Goal: Transaction & Acquisition: Book appointment/travel/reservation

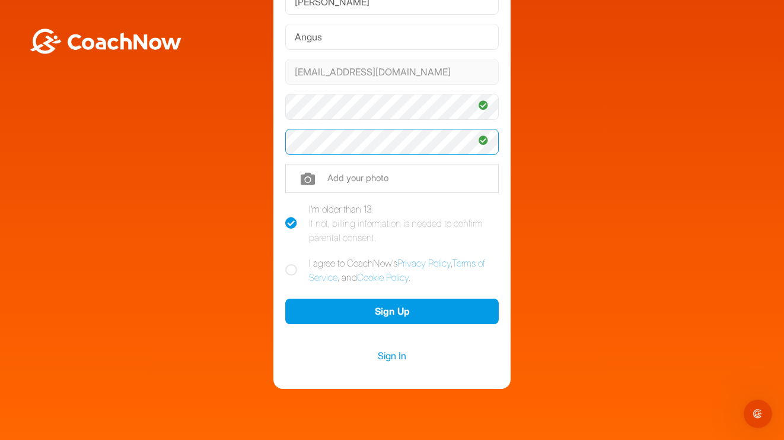
scroll to position [119, 0]
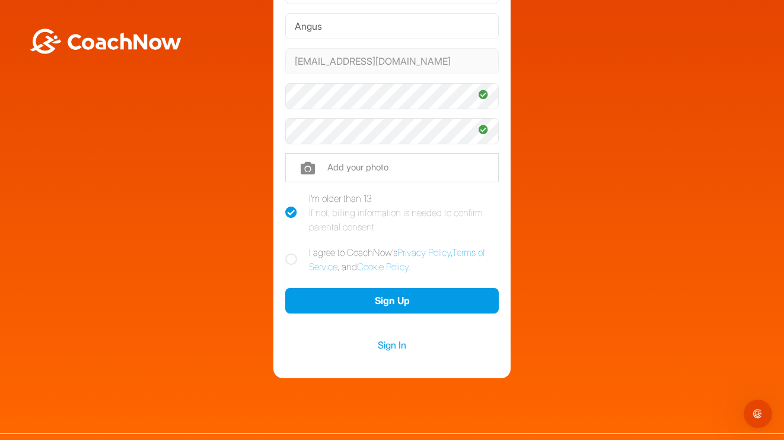
click at [295, 258] on icon at bounding box center [291, 259] width 12 height 12
click at [293, 253] on input "I agree to CoachNow's Privacy Policy , Terms of Service , and Cookie Policy ." at bounding box center [289, 249] width 8 height 8
checkbox input "true"
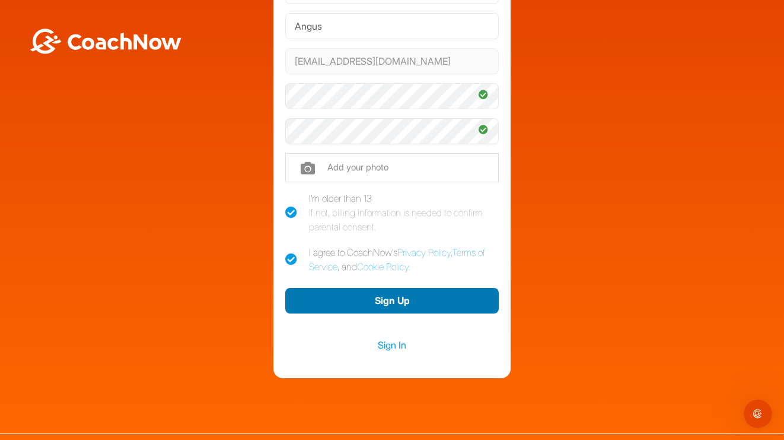
click at [392, 300] on button "Sign Up" at bounding box center [392, 301] width 214 height 26
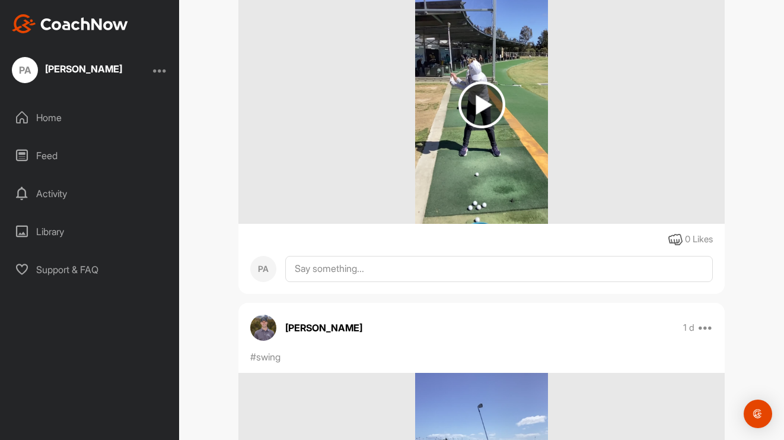
scroll to position [1773, 0]
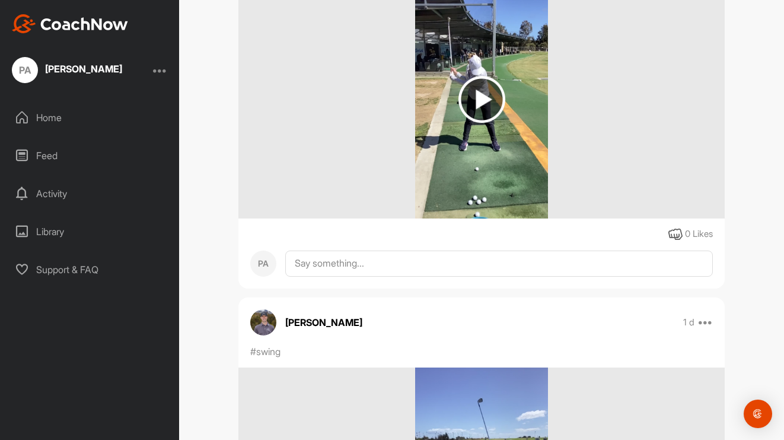
click at [50, 193] on div "Activity" at bounding box center [90, 194] width 167 height 30
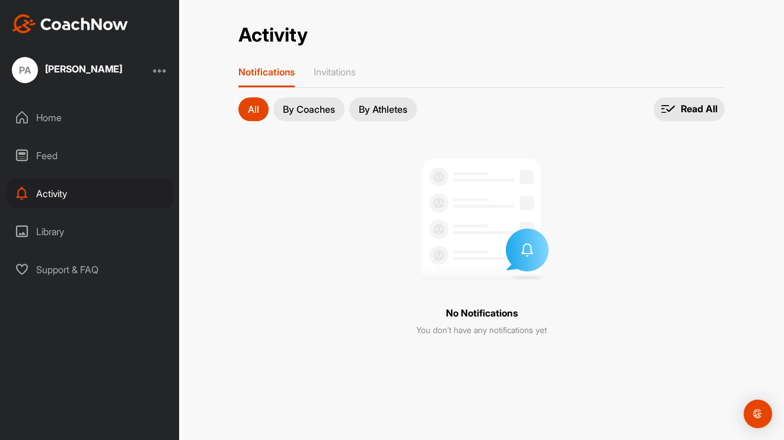
click at [308, 104] on p "By Coaches" at bounding box center [309, 108] width 52 height 9
click at [52, 231] on div "Library" at bounding box center [90, 232] width 167 height 30
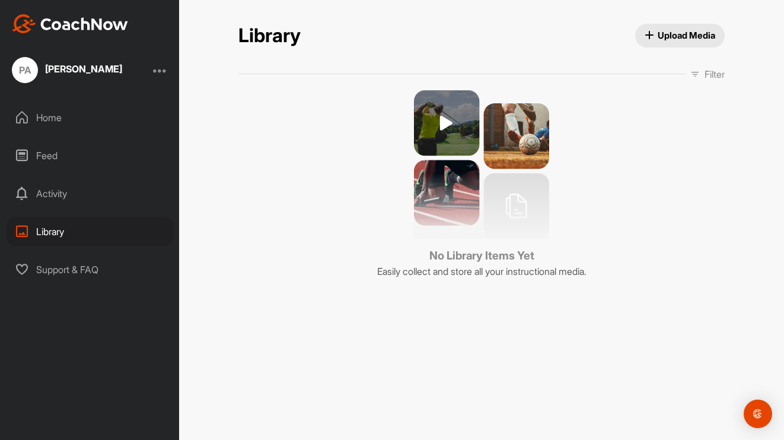
click at [44, 154] on div "Feed" at bounding box center [90, 156] width 167 height 30
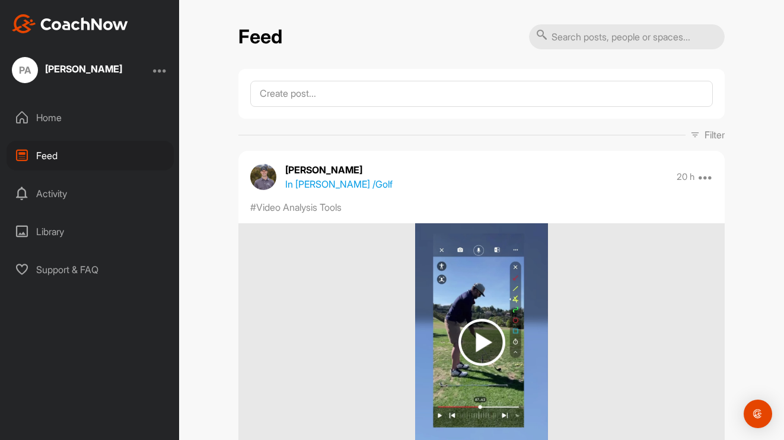
click at [486, 332] on img at bounding box center [482, 342] width 47 height 47
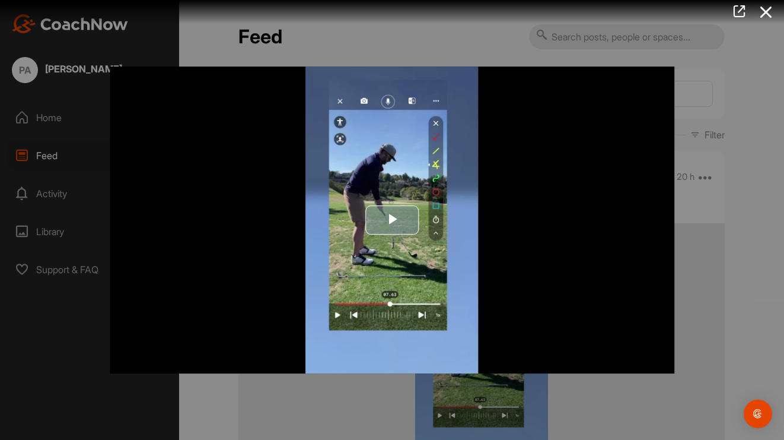
click at [392, 220] on span "Video Player" at bounding box center [392, 220] width 0 height 0
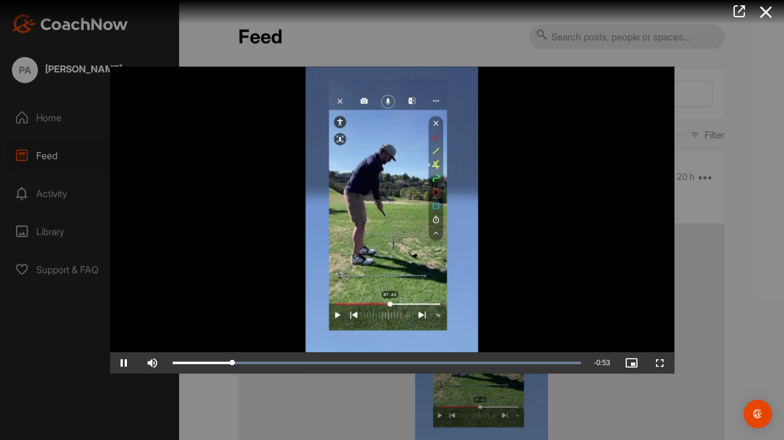
click at [513, 205] on video "Video Player" at bounding box center [392, 219] width 565 height 307
click at [768, 15] on icon at bounding box center [766, 12] width 27 height 22
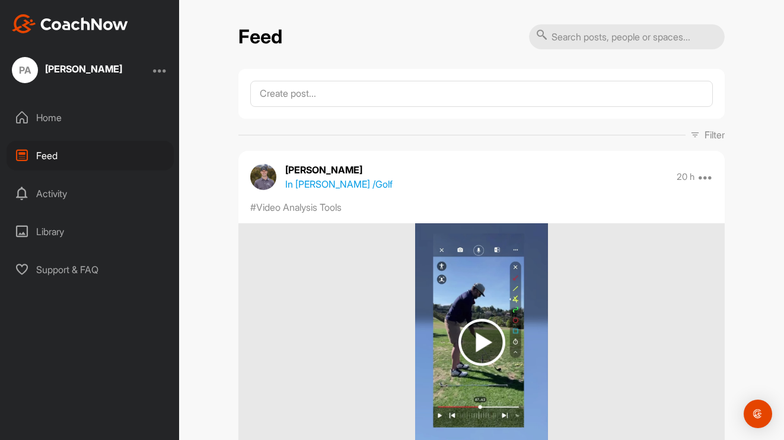
click at [52, 115] on div "Home" at bounding box center [90, 118] width 167 height 30
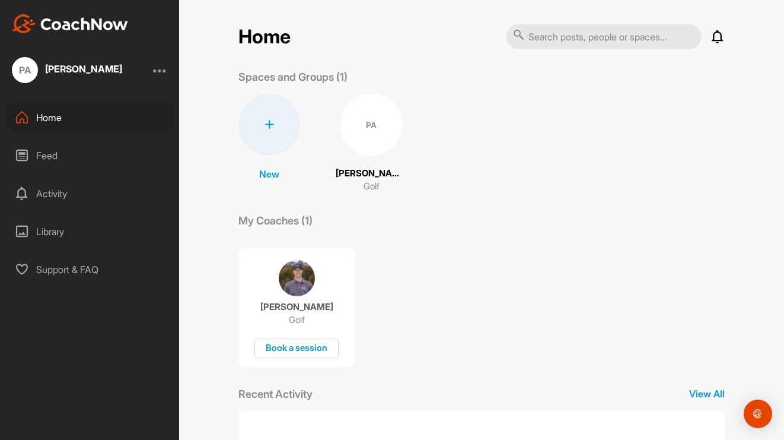
click at [164, 69] on div at bounding box center [160, 70] width 14 height 14
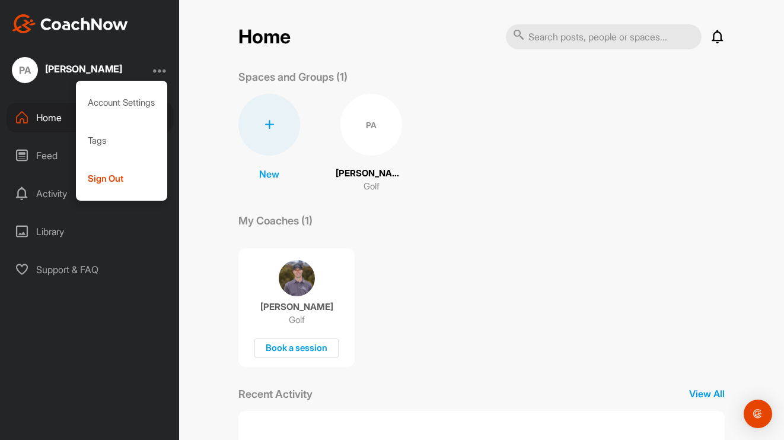
click at [69, 69] on div "[PERSON_NAME]" at bounding box center [83, 68] width 77 height 9
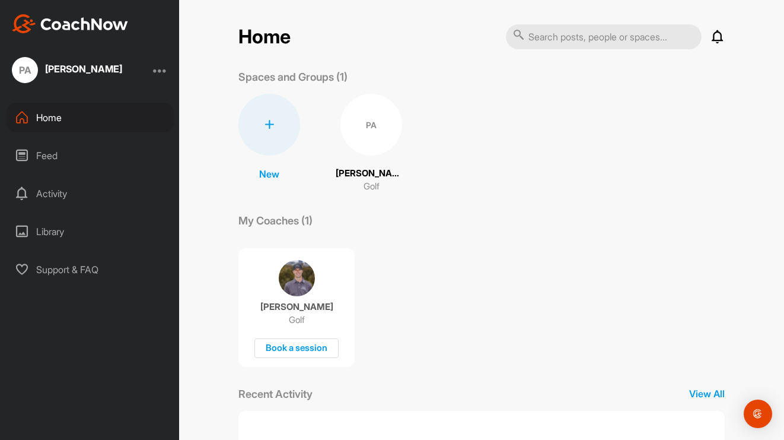
click at [56, 232] on div "Library" at bounding box center [90, 232] width 167 height 30
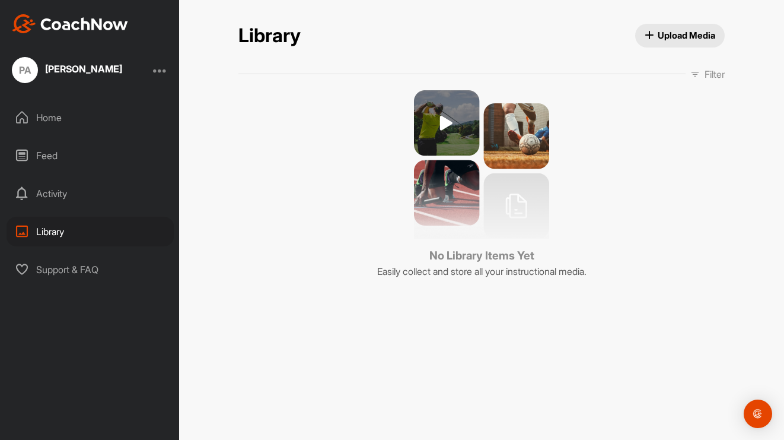
click at [44, 192] on div "Activity" at bounding box center [90, 194] width 167 height 30
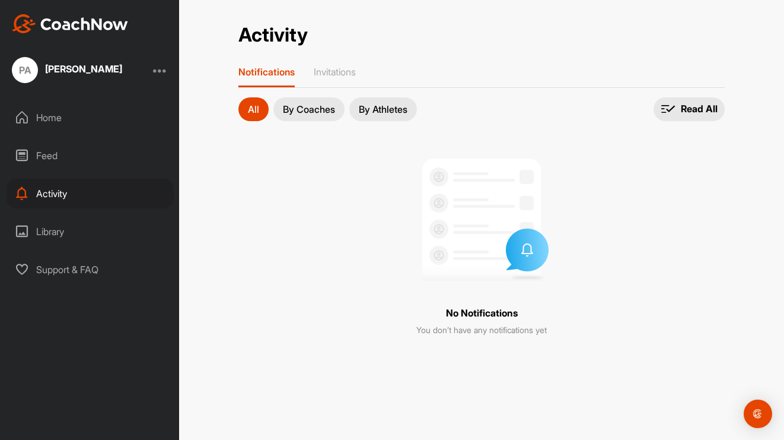
click at [61, 155] on div "Feed" at bounding box center [90, 156] width 167 height 30
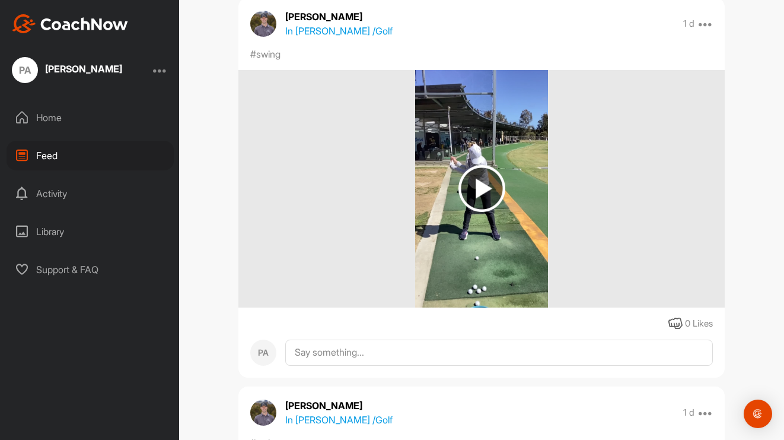
scroll to position [1610, 0]
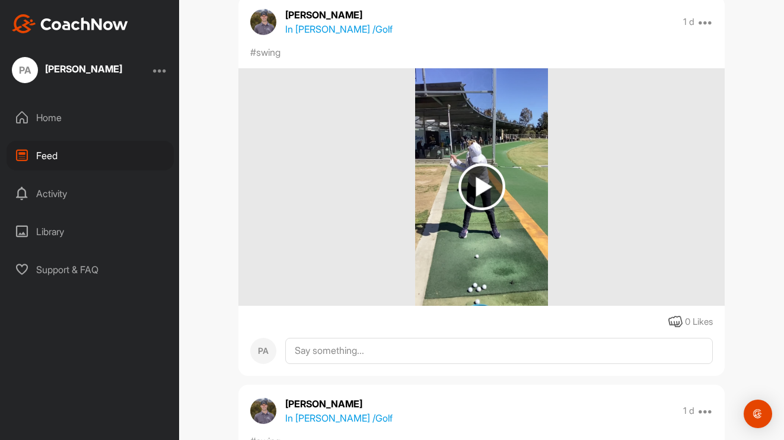
click at [482, 183] on img at bounding box center [482, 186] width 47 height 47
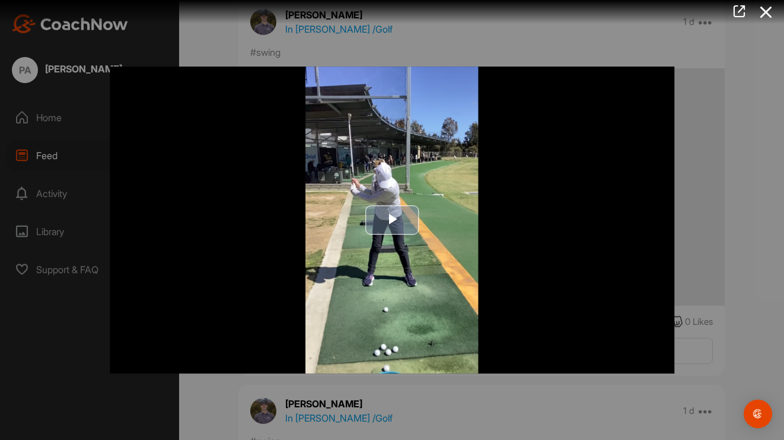
click at [392, 220] on span "Video Player" at bounding box center [392, 220] width 0 height 0
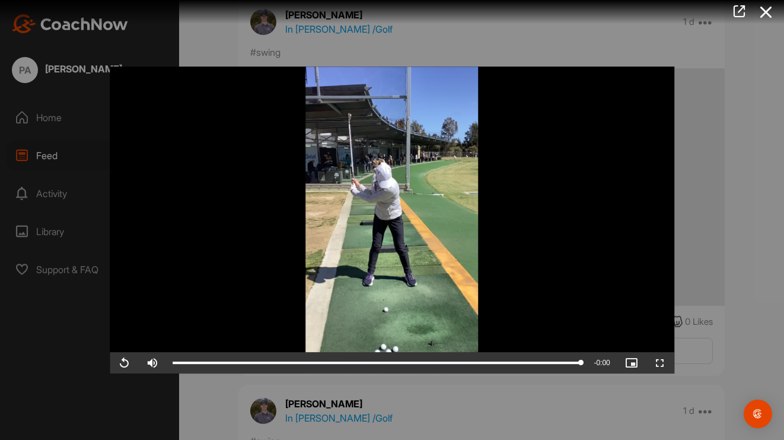
click at [381, 222] on video "Video Player" at bounding box center [392, 219] width 565 height 307
click at [745, 97] on div at bounding box center [392, 220] width 784 height 440
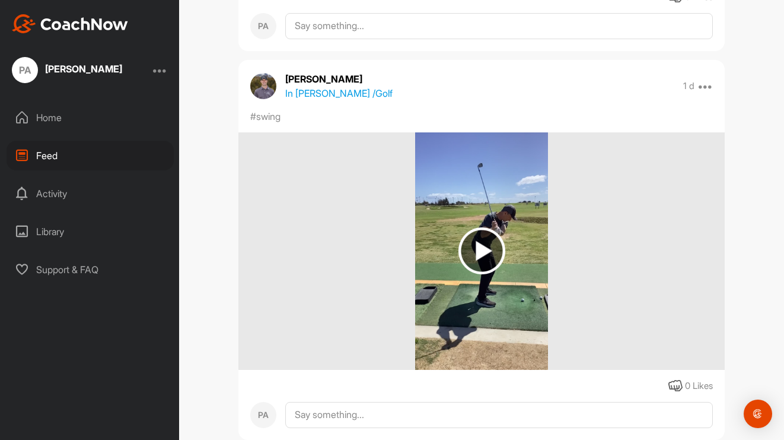
scroll to position [1936, 0]
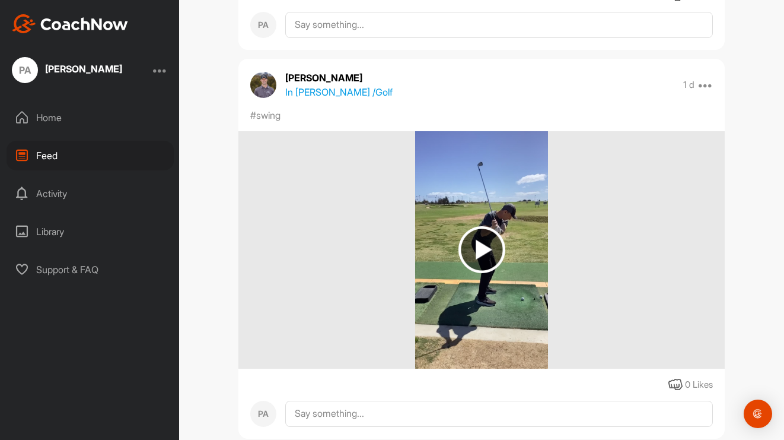
click at [482, 247] on img at bounding box center [482, 249] width 47 height 47
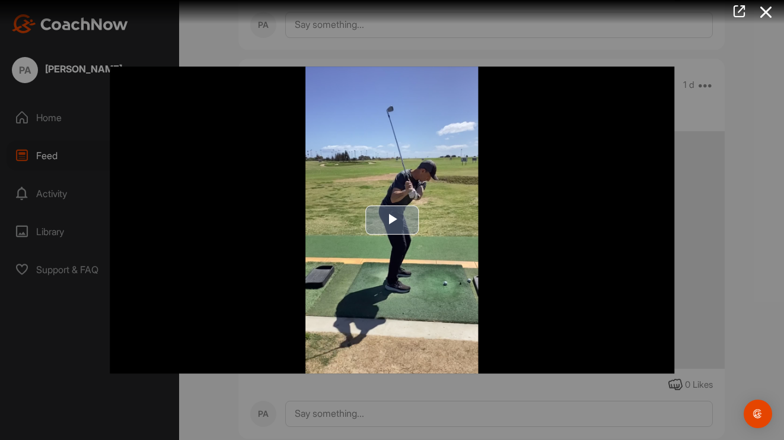
click at [392, 220] on span "Video Player" at bounding box center [392, 220] width 0 height 0
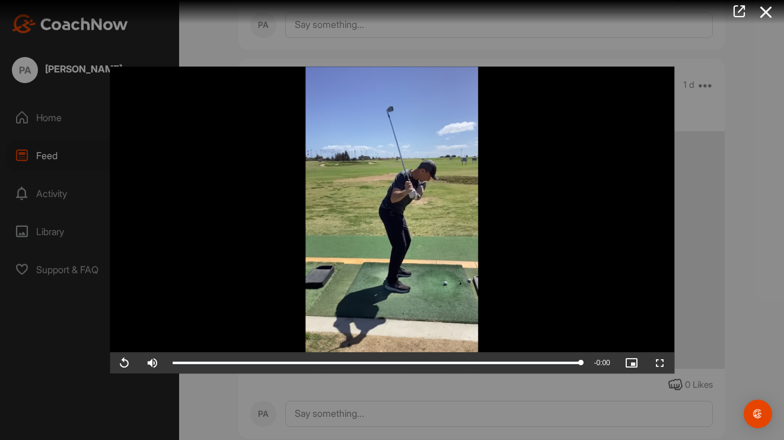
scroll to position [0, 0]
click at [768, 14] on icon at bounding box center [766, 12] width 27 height 22
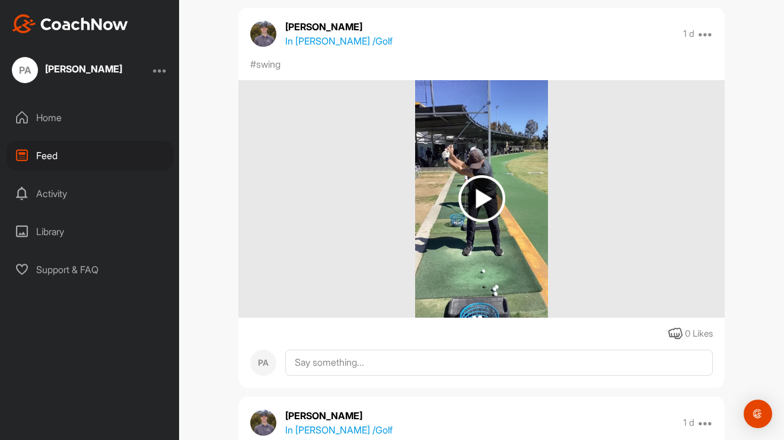
scroll to position [2387, 0]
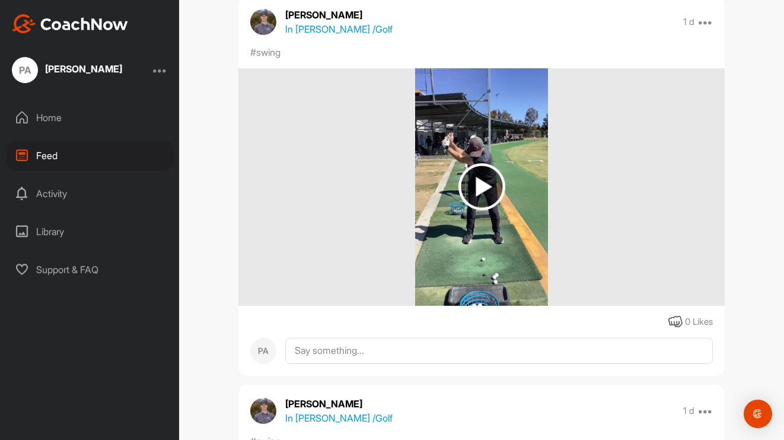
click at [483, 187] on img at bounding box center [482, 186] width 47 height 47
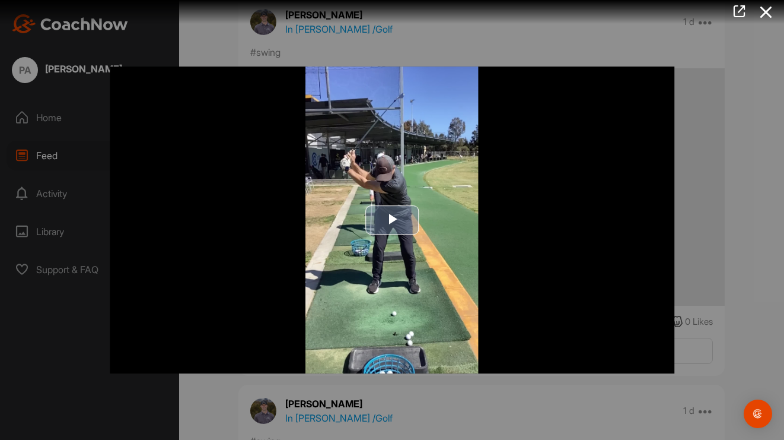
click at [392, 220] on span "Video Player" at bounding box center [392, 220] width 0 height 0
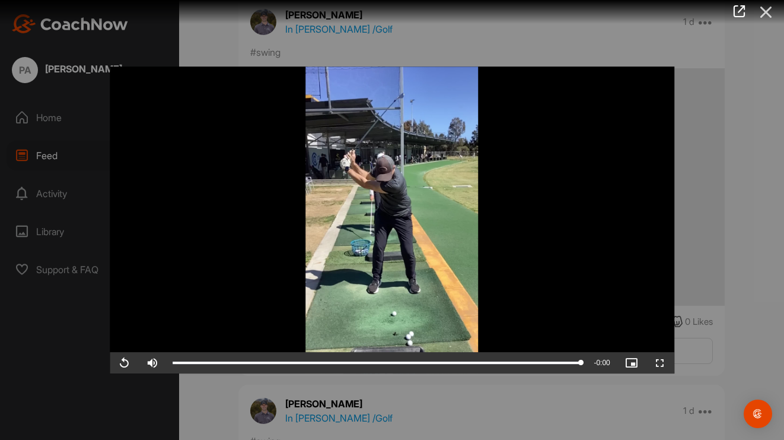
click at [769, 18] on icon at bounding box center [766, 12] width 27 height 22
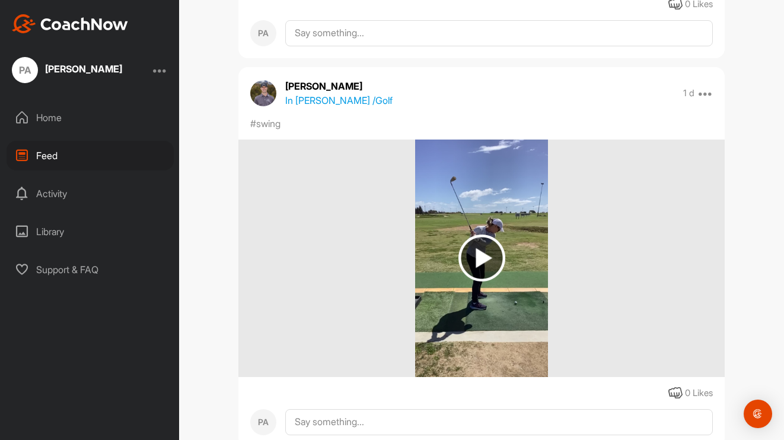
scroll to position [2720, 0]
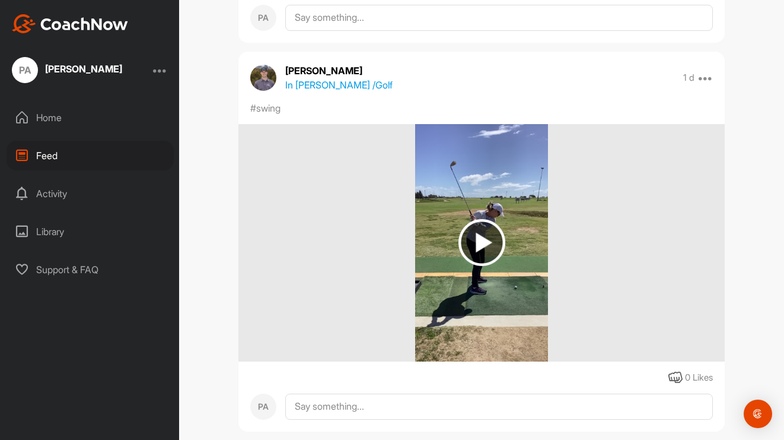
click at [484, 239] on img at bounding box center [482, 242] width 47 height 47
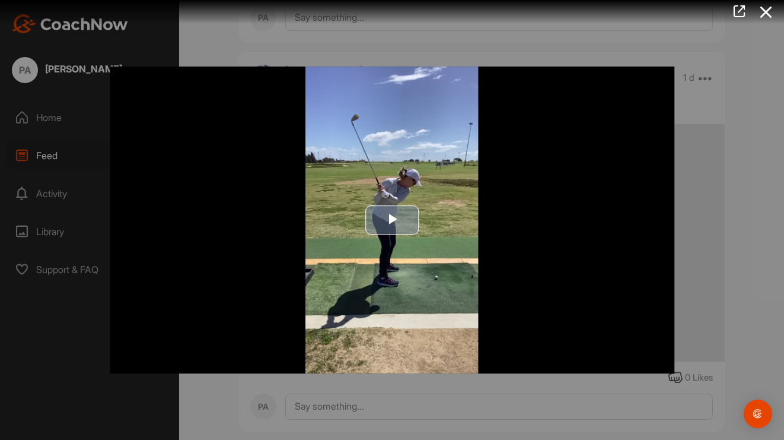
click at [392, 220] on span "Video Player" at bounding box center [392, 220] width 0 height 0
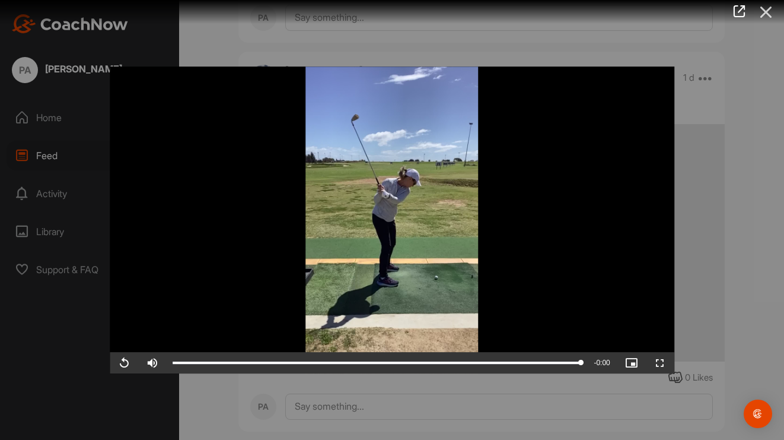
click at [766, 14] on icon at bounding box center [766, 12] width 27 height 22
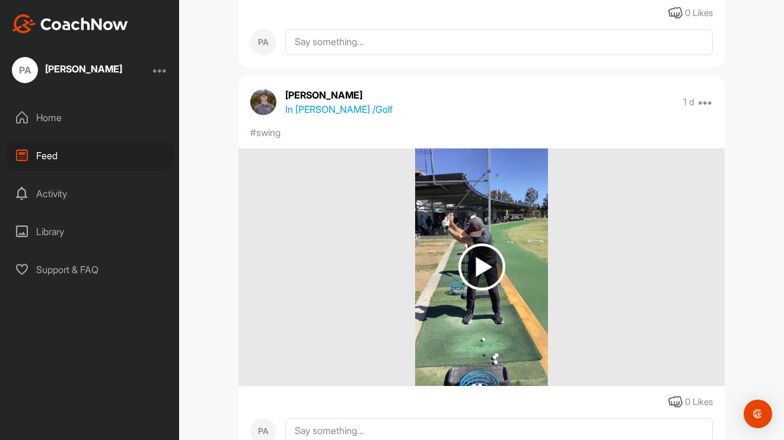
scroll to position [2303, 0]
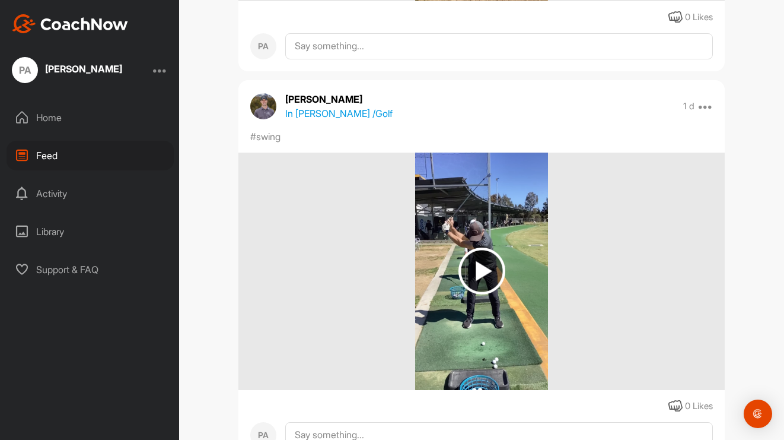
click at [474, 268] on img at bounding box center [482, 270] width 47 height 47
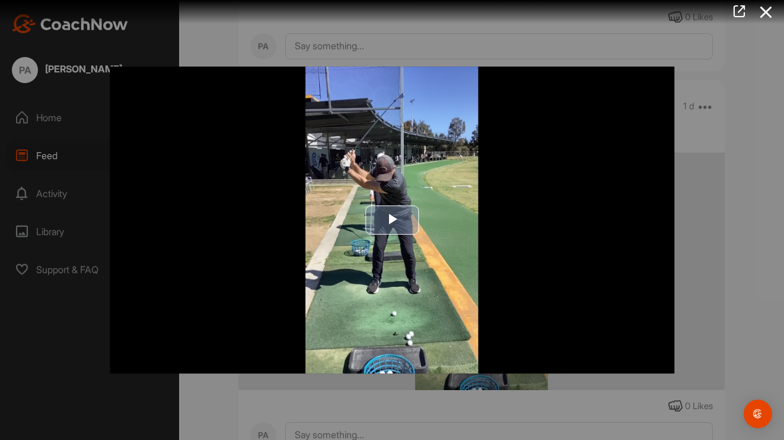
click at [392, 220] on span "Video Player" at bounding box center [392, 220] width 0 height 0
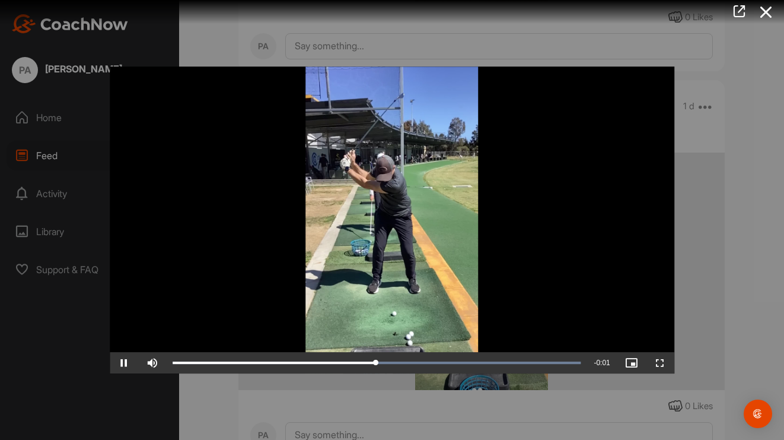
click at [132, 362] on span "Video Player" at bounding box center [124, 362] width 28 height 0
drag, startPoint x: 414, startPoint y: 376, endPoint x: 272, endPoint y: 362, distance: 141.9
drag, startPoint x: 240, startPoint y: 377, endPoint x: 228, endPoint y: 377, distance: 11.9
click at [228, 364] on div "0:00" at bounding box center [201, 363] width 56 height 4
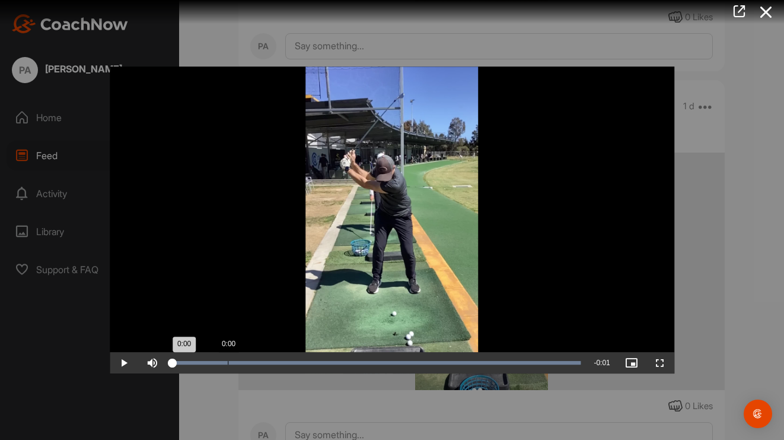
click at [228, 364] on div "Loaded : 100.00% 0:00 0:00" at bounding box center [377, 363] width 408 height 4
drag, startPoint x: 228, startPoint y: 377, endPoint x: 413, endPoint y: 387, distance: 185.4
click at [413, 386] on div "Video Player is loading. Play Video Play Skip Backward Skip Forward Mute Curren…" at bounding box center [392, 220] width 589 height 331
drag, startPoint x: 412, startPoint y: 376, endPoint x: 600, endPoint y: 383, distance: 188.2
click at [600, 373] on div "Play Skip Backward Skip Forward Mute Current Time 0:01 / Duration 0:01 Loaded :…" at bounding box center [392, 362] width 565 height 21
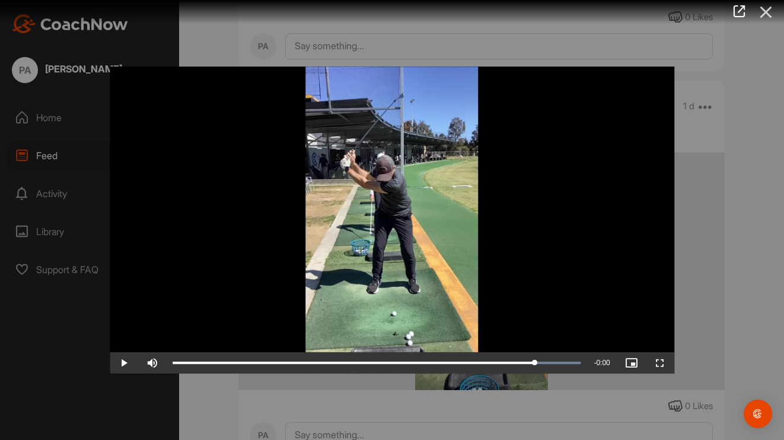
click at [761, 6] on icon at bounding box center [766, 12] width 27 height 22
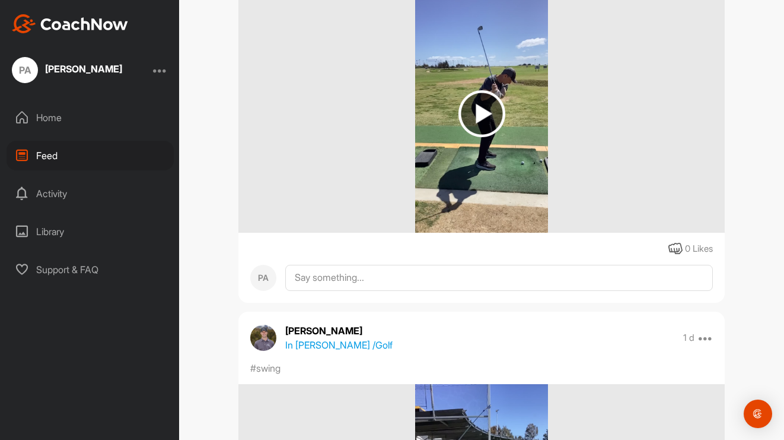
scroll to position [2011, 0]
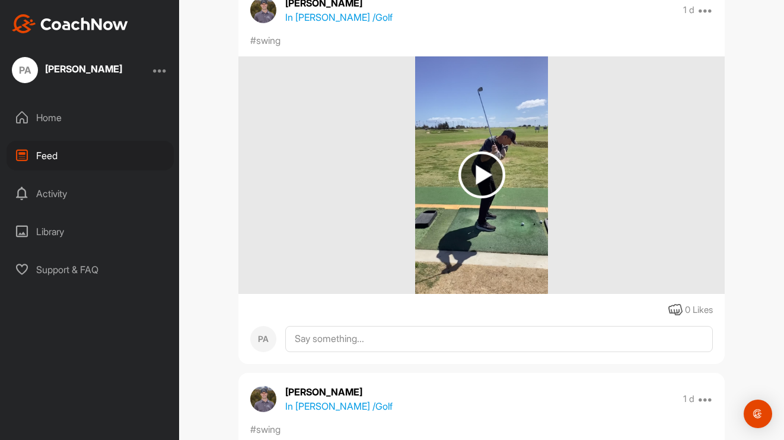
click at [479, 167] on img at bounding box center [482, 174] width 47 height 47
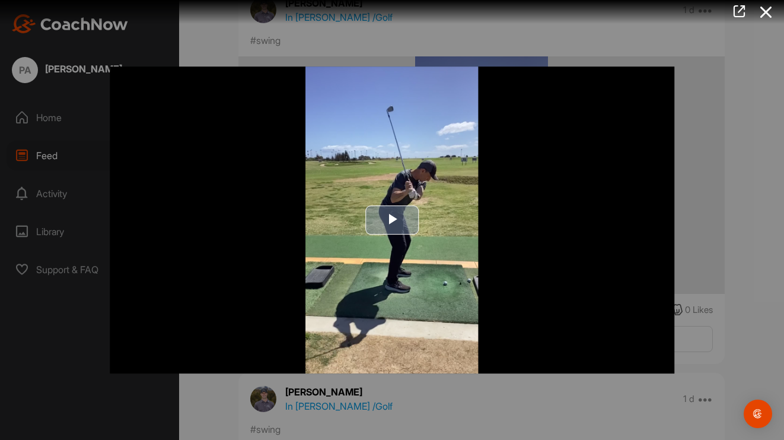
click at [392, 220] on span "Video Player" at bounding box center [392, 220] width 0 height 0
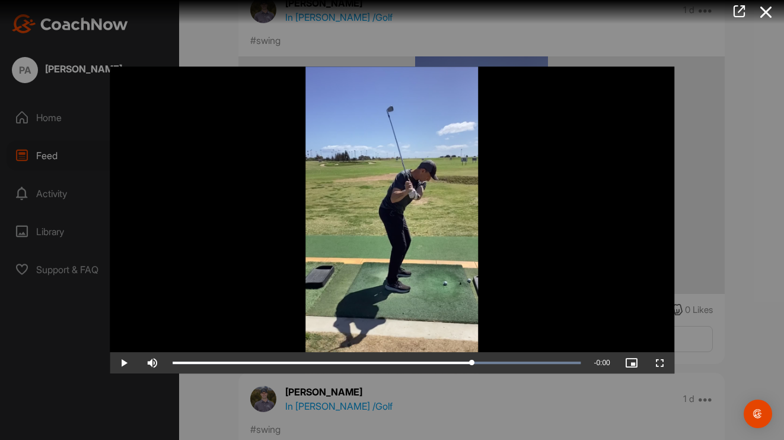
drag, startPoint x: 174, startPoint y: 376, endPoint x: 374, endPoint y: 409, distance: 202.1
click at [374, 409] on div "Video Player is loading. Play Video Play Skip Backward Skip Forward Mute Curren…" at bounding box center [392, 220] width 784 height 440
click at [382, 409] on div at bounding box center [392, 220] width 784 height 440
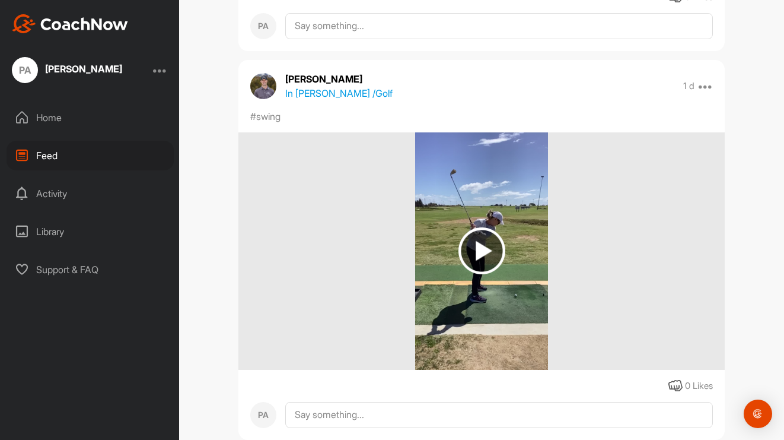
scroll to position [2725, 0]
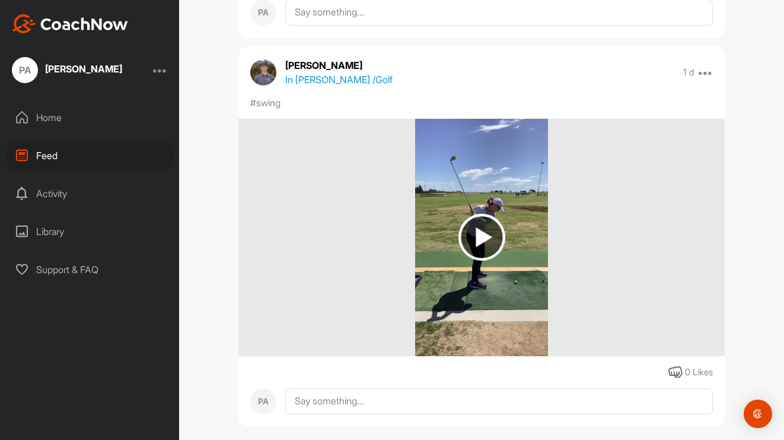
click at [482, 236] on img at bounding box center [482, 237] width 47 height 47
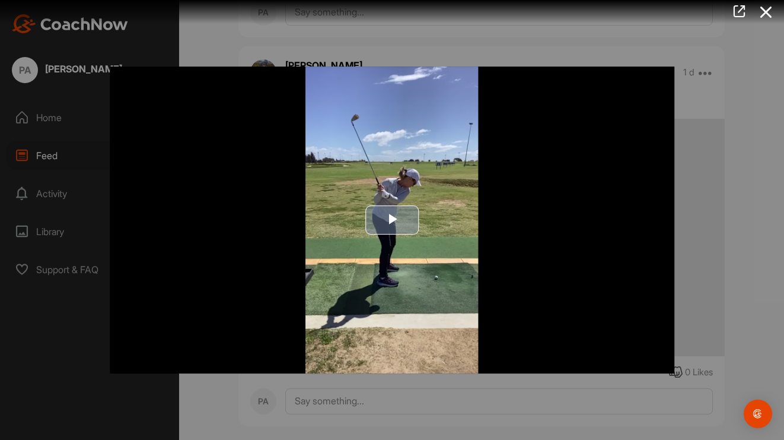
click at [274, 357] on img "Video Player" at bounding box center [392, 219] width 565 height 307
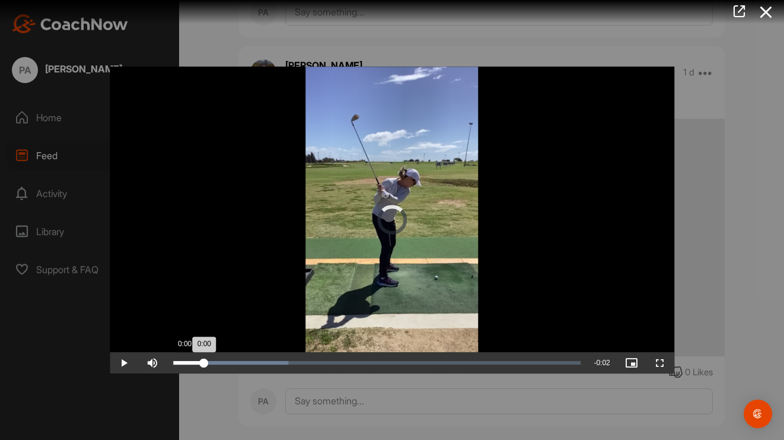
click at [172, 373] on div "Loaded : 28.28% 0:00 0:00" at bounding box center [377, 362] width 420 height 21
drag, startPoint x: 179, startPoint y: 376, endPoint x: 342, endPoint y: 364, distance: 164.2
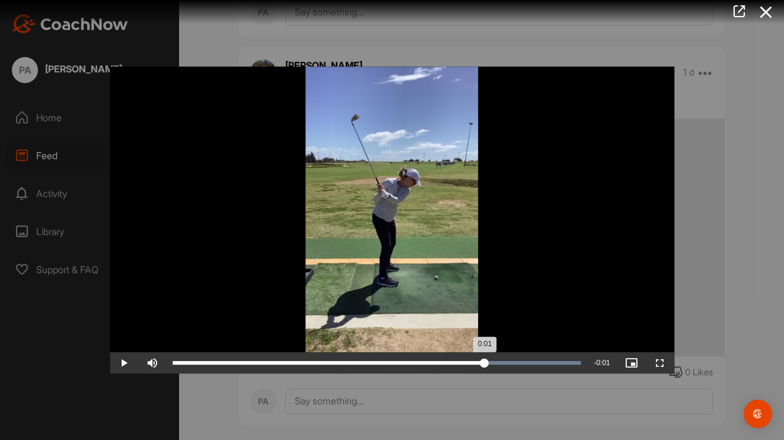
drag, startPoint x: 409, startPoint y: 368, endPoint x: 485, endPoint y: 370, distance: 75.9
click at [485, 370] on div "Loaded : 100.00% 0:01 0:01" at bounding box center [377, 362] width 420 height 21
click at [774, 10] on icon at bounding box center [766, 12] width 27 height 22
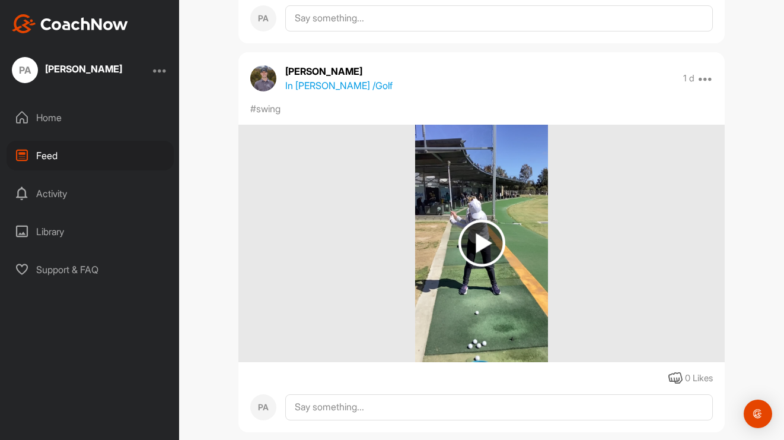
scroll to position [1558, 0]
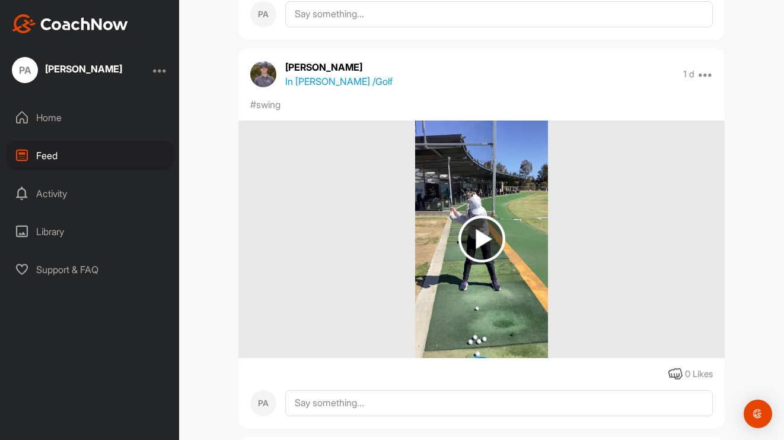
click at [477, 241] on img at bounding box center [482, 238] width 47 height 47
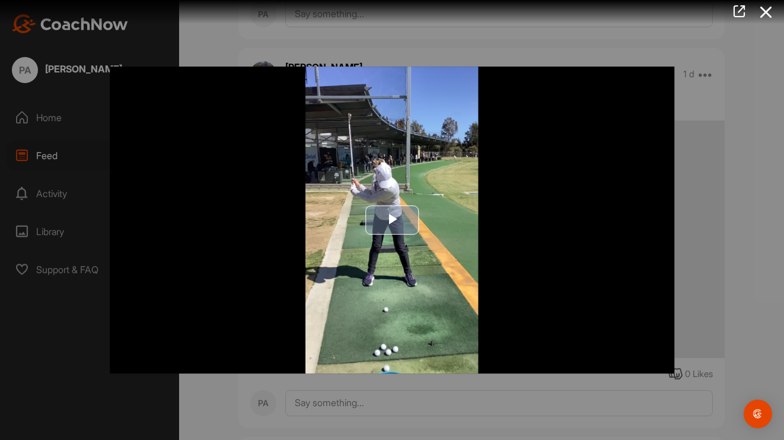
click at [271, 364] on img "Video Player" at bounding box center [392, 219] width 565 height 307
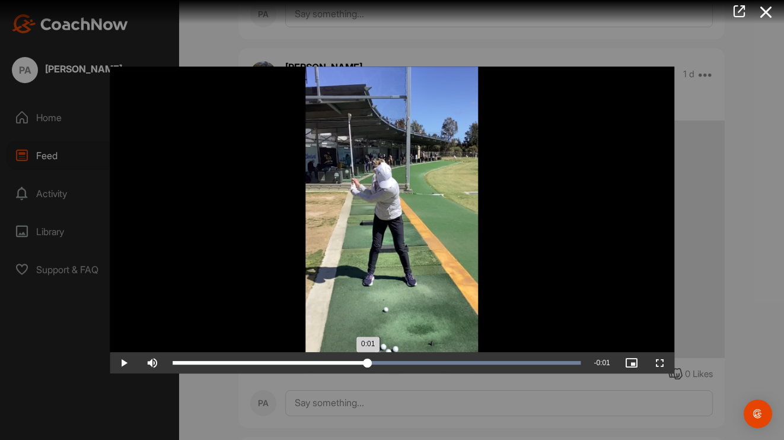
drag, startPoint x: 182, startPoint y: 376, endPoint x: 368, endPoint y: 366, distance: 186.0
click at [368, 366] on div "Loaded : 100.00% 0:01 0:01" at bounding box center [377, 362] width 420 height 21
drag, startPoint x: 436, startPoint y: 375, endPoint x: 457, endPoint y: 374, distance: 20.8
click at [457, 364] on div "0:01" at bounding box center [316, 363] width 286 height 4
drag, startPoint x: 456, startPoint y: 374, endPoint x: 522, endPoint y: 362, distance: 66.9
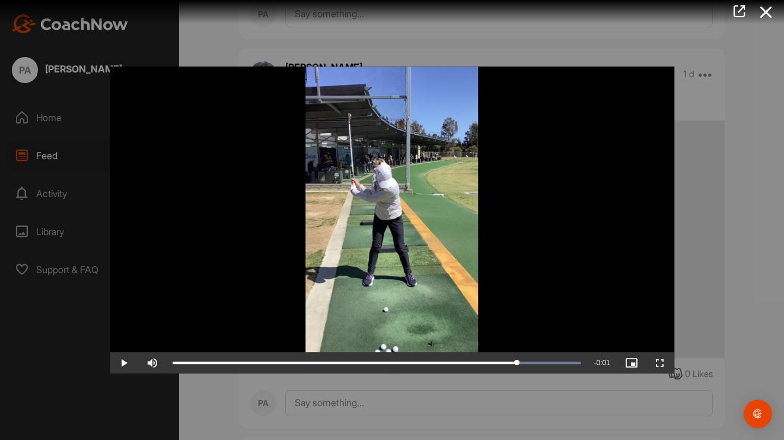
click at [770, 16] on icon at bounding box center [766, 12] width 27 height 22
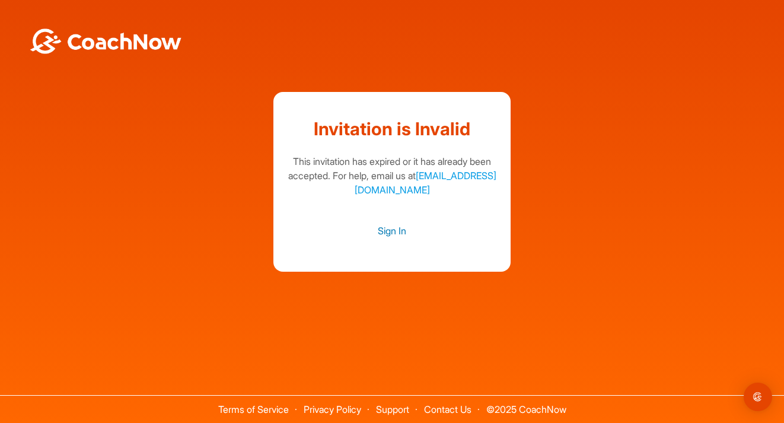
click at [395, 230] on link "Sign In" at bounding box center [392, 230] width 214 height 15
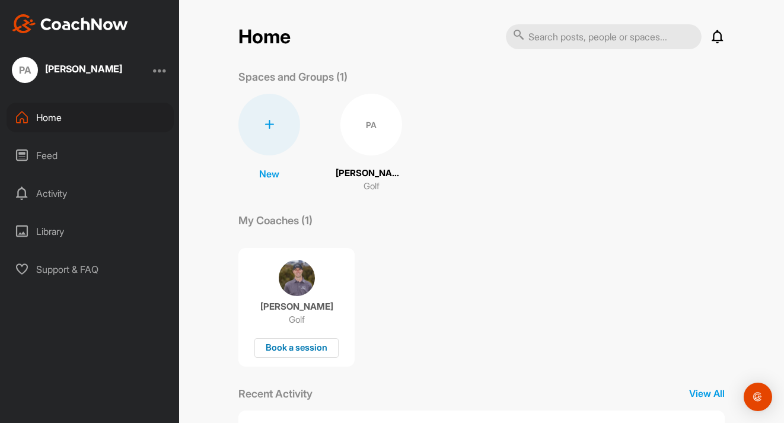
click at [279, 346] on div "Book a session" at bounding box center [297, 348] width 84 height 20
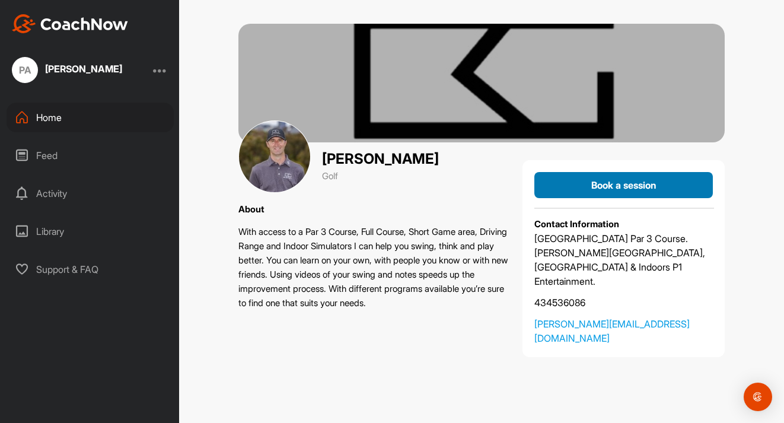
click at [612, 180] on span "Book a session" at bounding box center [623, 185] width 65 height 12
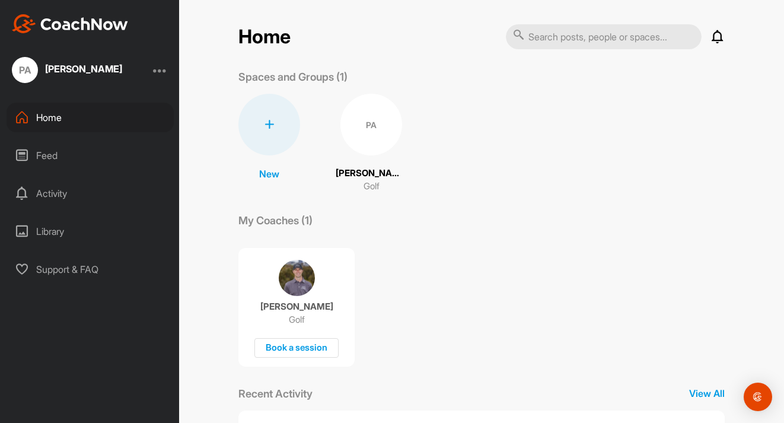
click at [162, 71] on div at bounding box center [160, 70] width 14 height 14
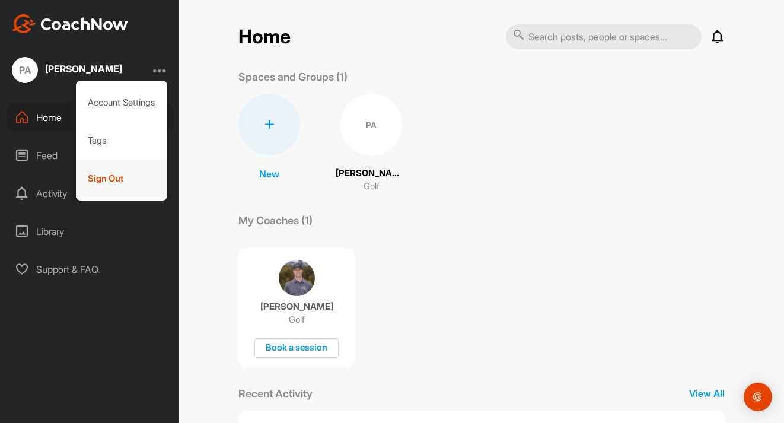
click at [112, 171] on div "Sign Out" at bounding box center [122, 179] width 92 height 38
